Goal: Download file/media

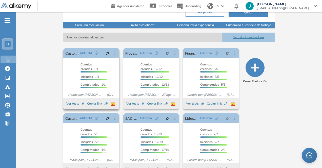
scroll to position [75, 0]
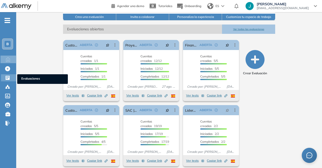
click at [6, 78] on icon at bounding box center [7, 77] width 5 height 5
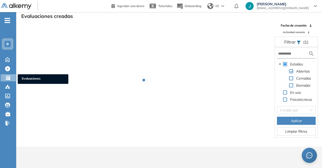
scroll to position [12, 0]
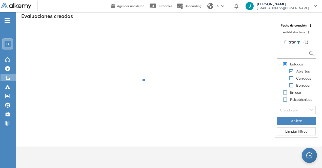
click at [292, 55] on input "text" at bounding box center [293, 53] width 30 height 5
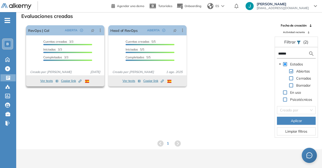
type input "******"
click at [50, 81] on button "Ver tests" at bounding box center [49, 81] width 18 height 6
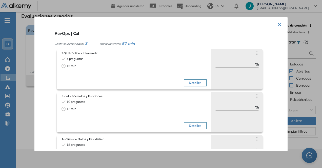
scroll to position [0, 0]
click at [277, 21] on button "×" at bounding box center [279, 24] width 4 height 10
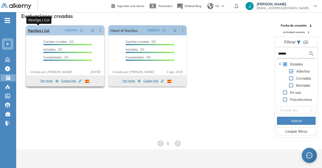
click at [39, 31] on link "RevOps | Col" at bounding box center [38, 30] width 21 height 10
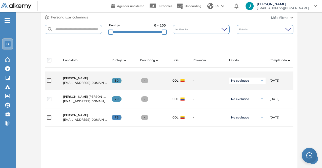
scroll to position [127, 0]
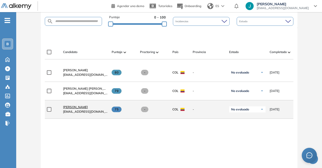
click at [72, 109] on span "[PERSON_NAME]" at bounding box center [75, 107] width 25 height 4
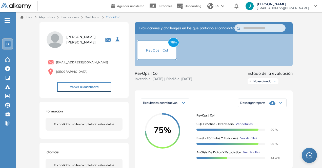
scroll to position [25, 0]
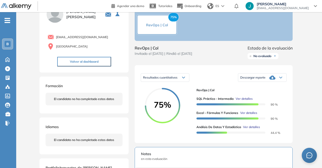
click at [261, 78] on div "Descargar reporte" at bounding box center [262, 78] width 48 height 10
click at [269, 97] on li "Descargar informe resumido" at bounding box center [259, 94] width 38 height 5
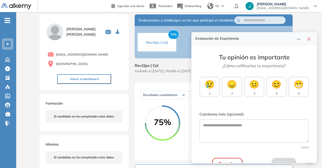
scroll to position [0, 0]
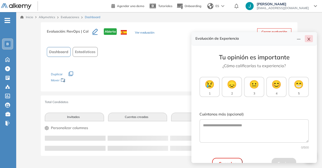
click at [308, 38] on icon "close" at bounding box center [309, 39] width 4 height 4
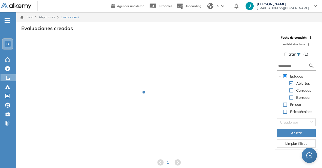
scroll to position [12, 0]
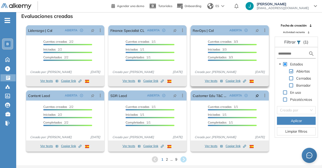
click at [213, 81] on button "Ver tests" at bounding box center [214, 81] width 18 height 6
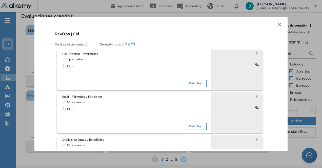
click at [277, 23] on button "×" at bounding box center [279, 24] width 4 height 10
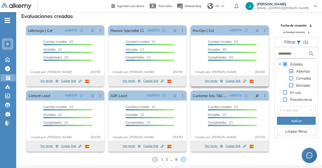
click at [234, 80] on span "Copiar link Created by potrace 1.16, written by [PERSON_NAME] [DATE]-[DATE]" at bounding box center [236, 81] width 21 height 5
click at [198, 31] on link "RevOps | Col" at bounding box center [203, 30] width 21 height 10
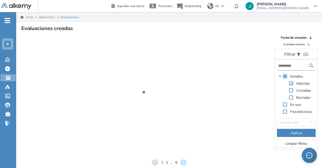
scroll to position [12, 0]
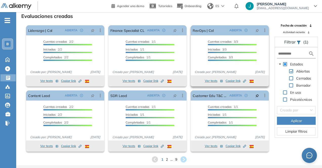
click at [208, 83] on button "Ver tests" at bounding box center [214, 81] width 18 height 6
